Goal: Information Seeking & Learning: Learn about a topic

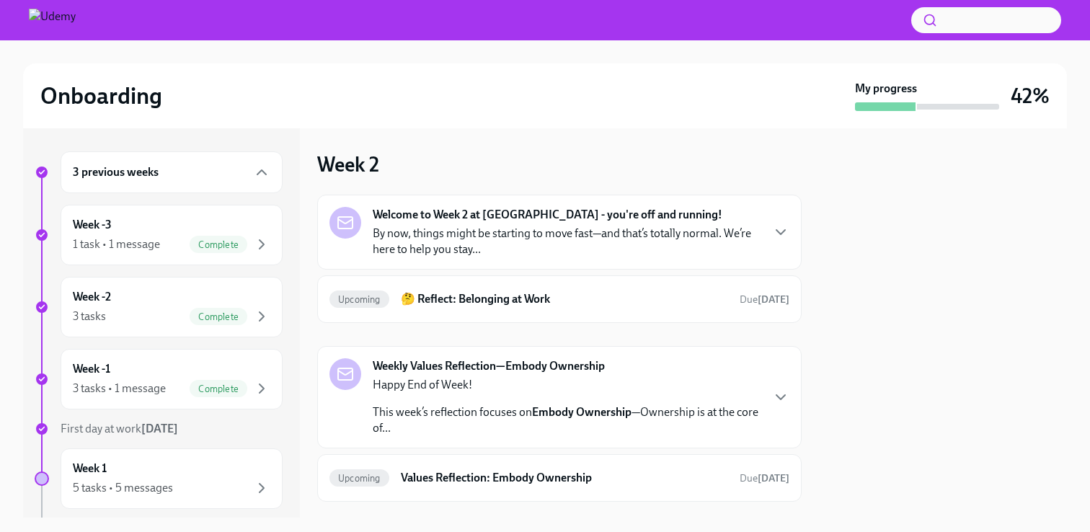
click at [464, 232] on p "By now, things might be starting to move fast—and that’s totally normal. We’re …" at bounding box center [567, 242] width 388 height 32
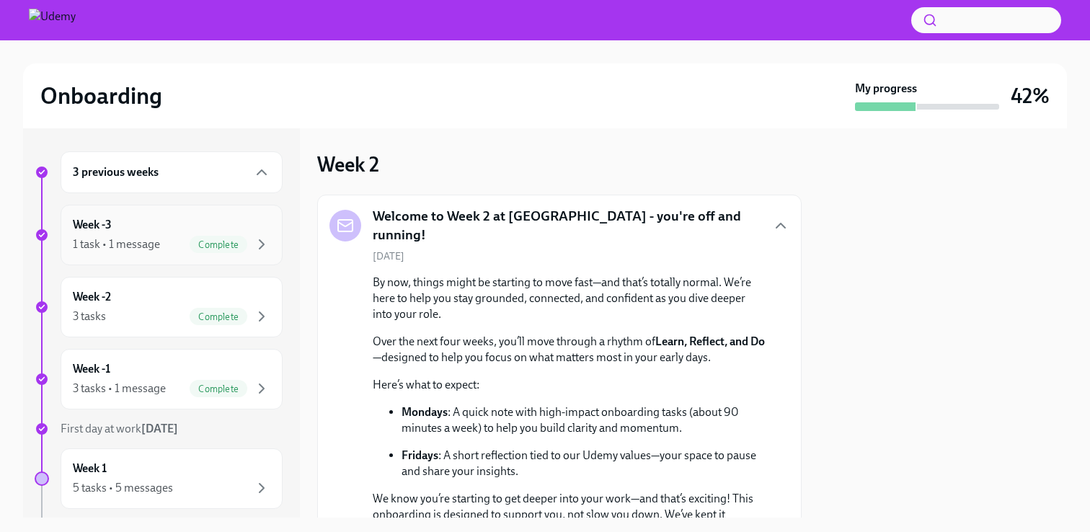
click at [151, 235] on div "Week -3 1 task • 1 message Complete" at bounding box center [172, 235] width 198 height 36
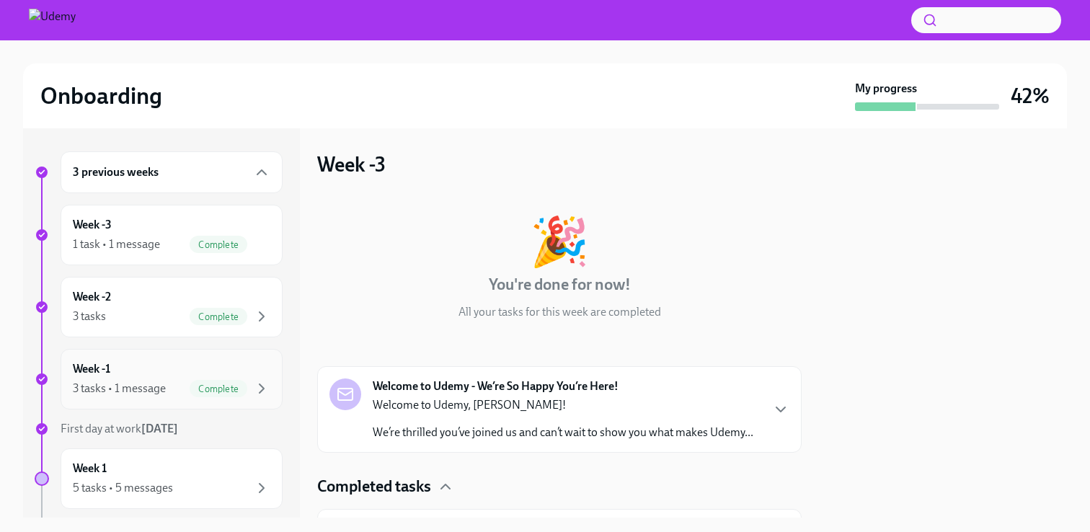
click at [151, 382] on div "3 tasks • 1 message" at bounding box center [119, 389] width 93 height 16
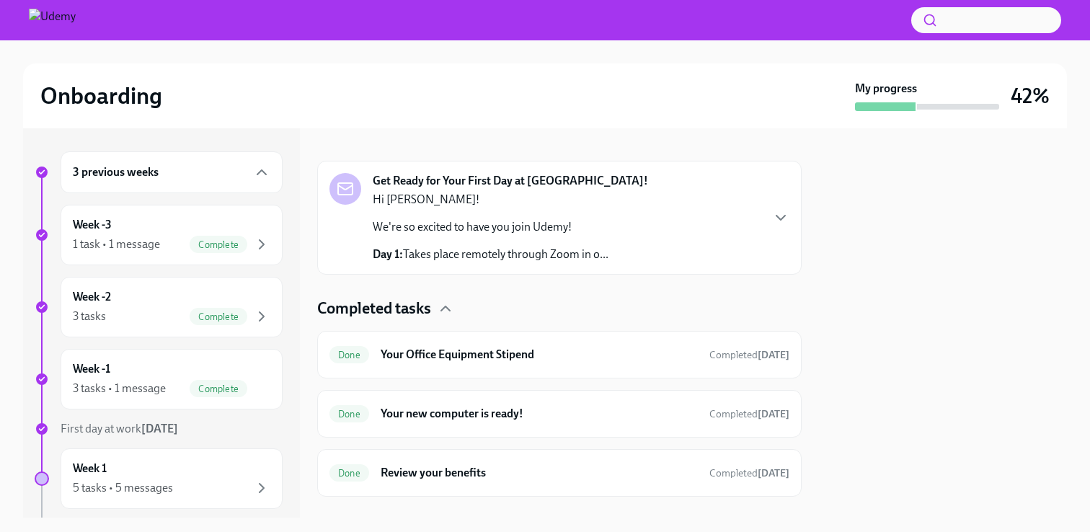
scroll to position [195, 0]
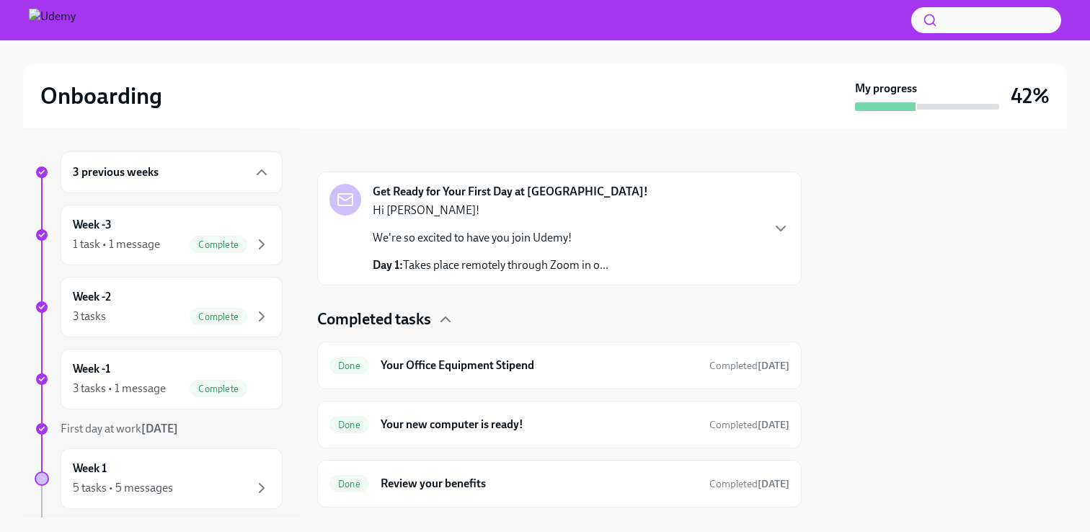
click at [556, 249] on div "Hi [PERSON_NAME]! We're so excited to have you join Udemy! Day 1: Takes place r…" at bounding box center [491, 238] width 236 height 71
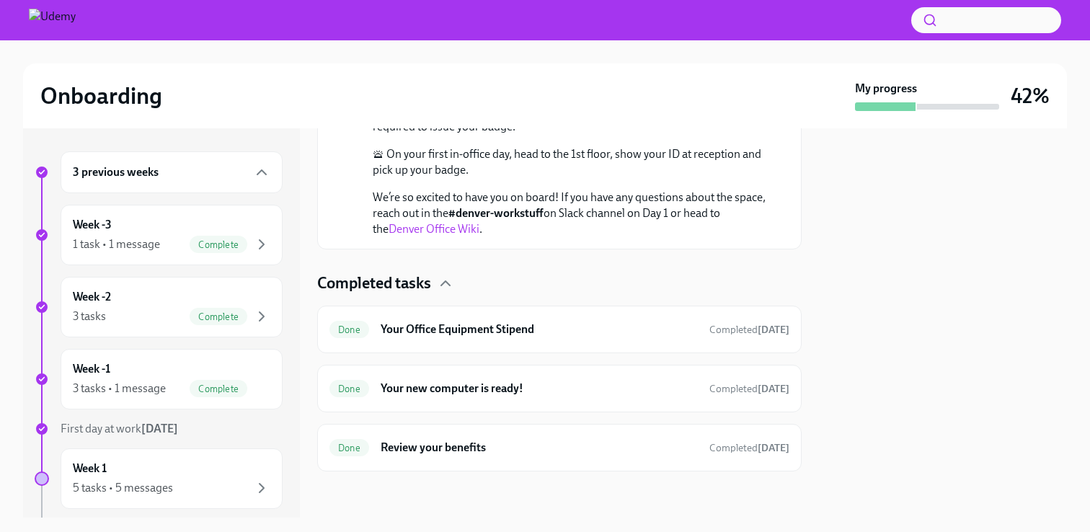
scroll to position [858, 0]
click at [155, 371] on div "Week -1 3 tasks • 1 message Complete" at bounding box center [172, 379] width 198 height 36
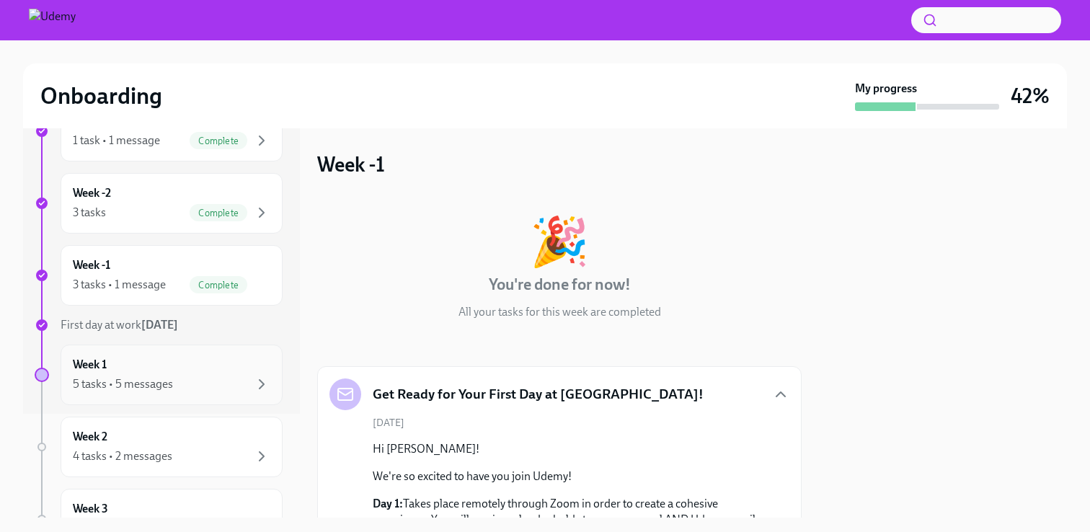
scroll to position [110, 0]
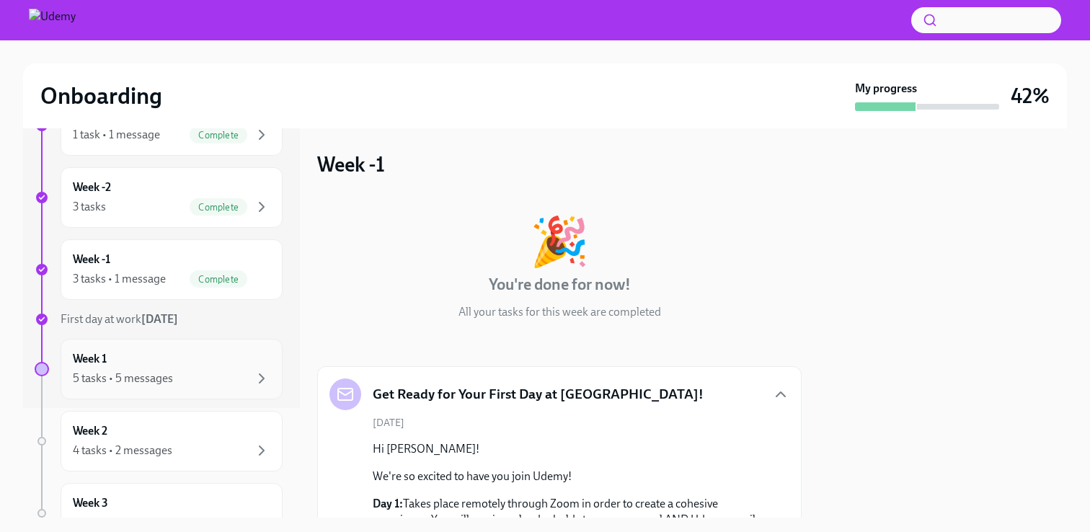
click at [169, 365] on div "Week 1 5 tasks • 5 messages" at bounding box center [172, 369] width 198 height 36
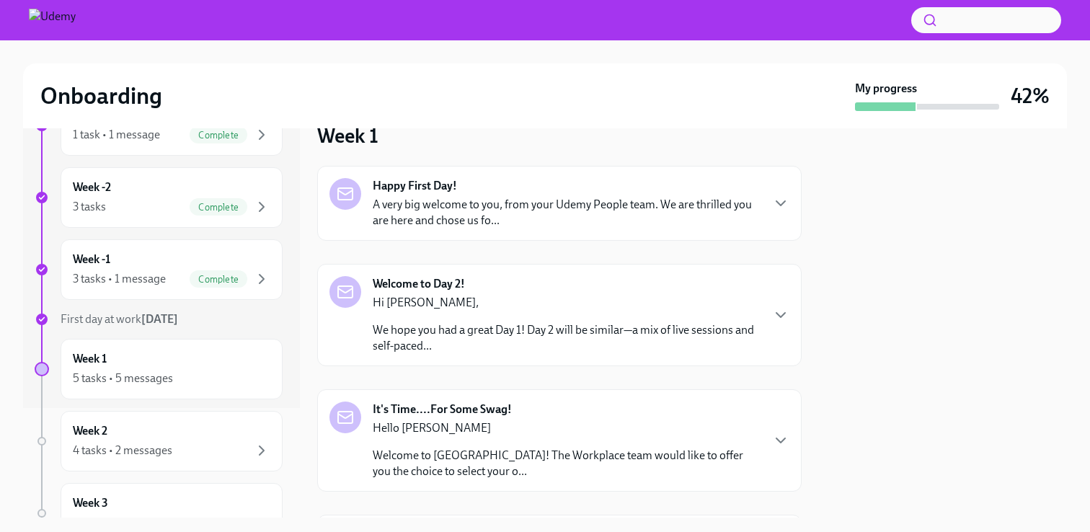
scroll to position [30, 0]
click at [461, 312] on div "Hi [PERSON_NAME], We hope you had a great Day 1! Day 2 will be similar—a mix of…" at bounding box center [567, 323] width 388 height 59
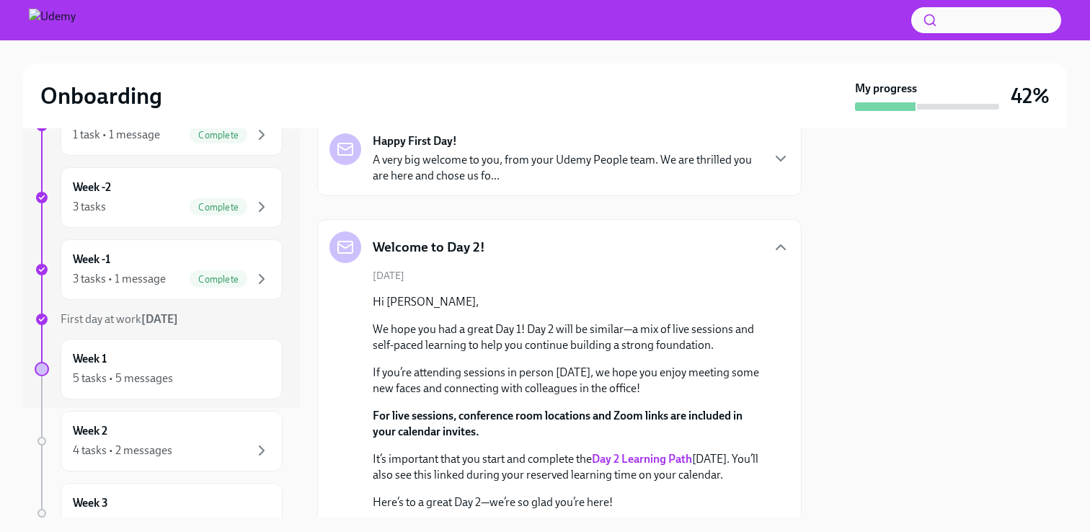
scroll to position [0, 0]
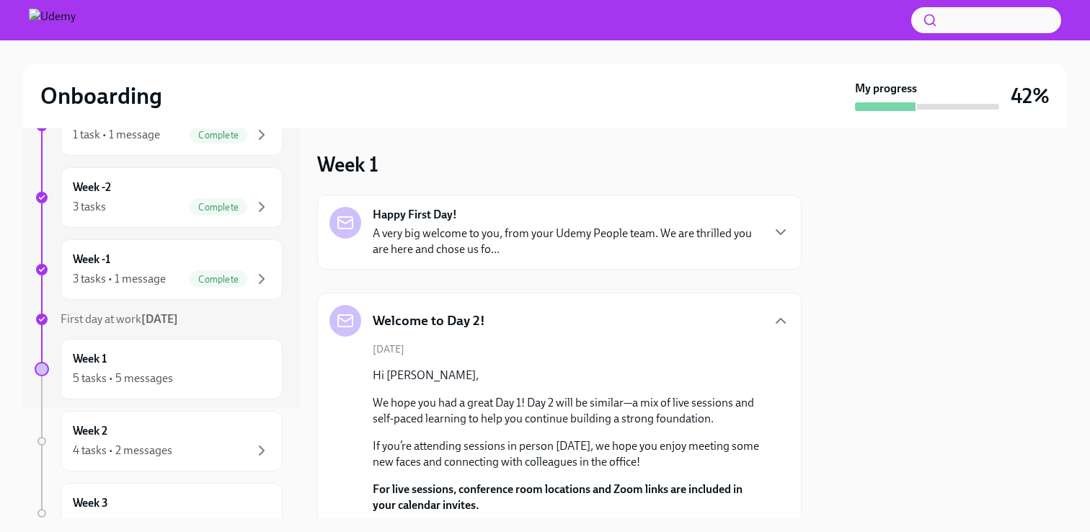
click at [459, 244] on p "A very big welcome to you, from your Udemy People team. We are thrilled you are…" at bounding box center [567, 242] width 388 height 32
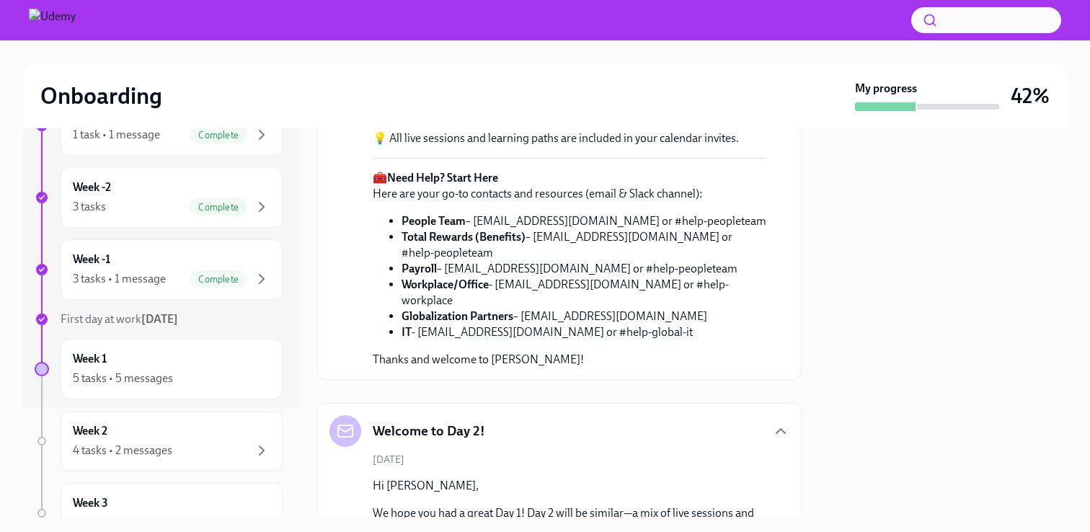
scroll to position [418, 0]
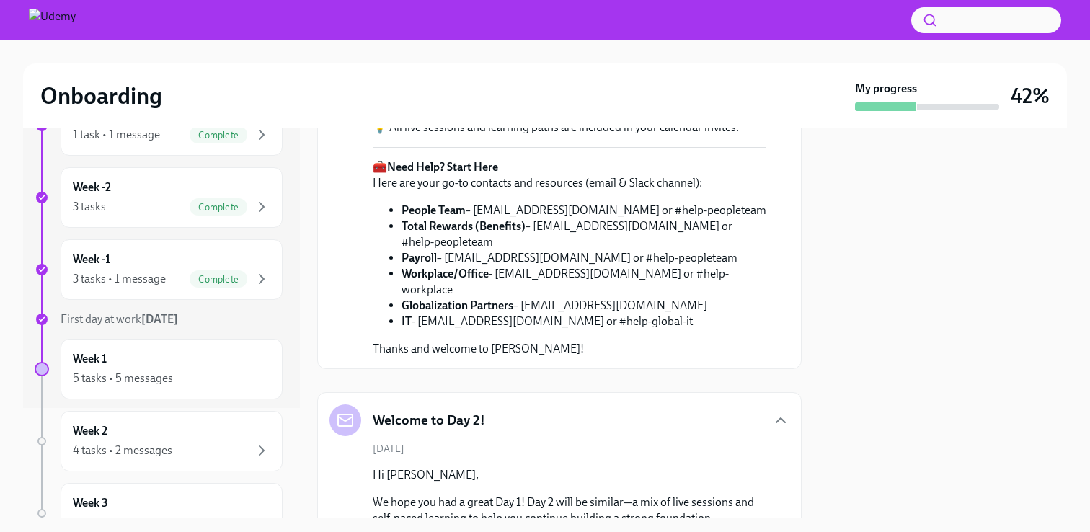
click at [740, 91] on link "Day 1 Learning Path." at bounding box center [562, 76] width 378 height 30
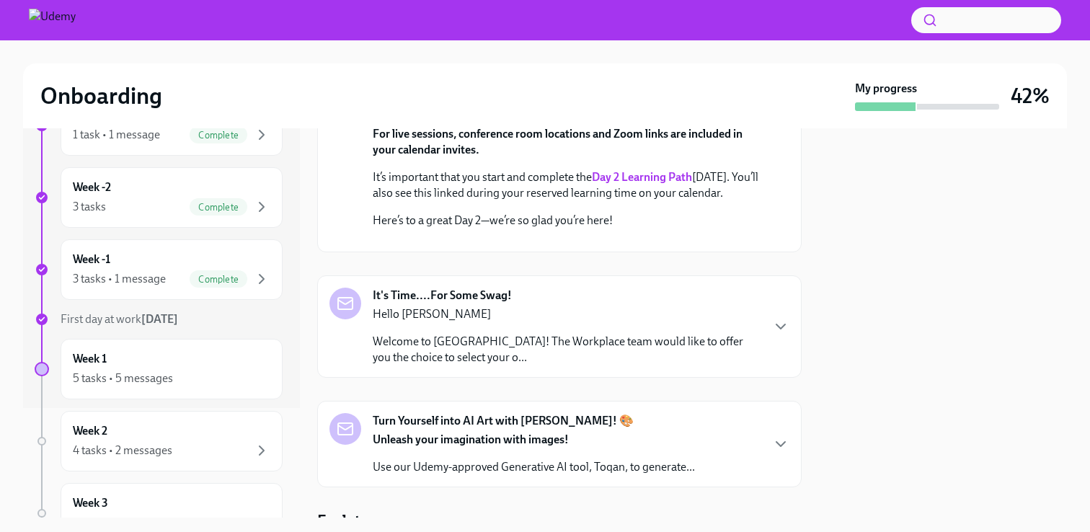
scroll to position [874, 0]
click at [669, 182] on strong "Day 2 Learning Path" at bounding box center [642, 176] width 100 height 14
